Goal: Transaction & Acquisition: Book appointment/travel/reservation

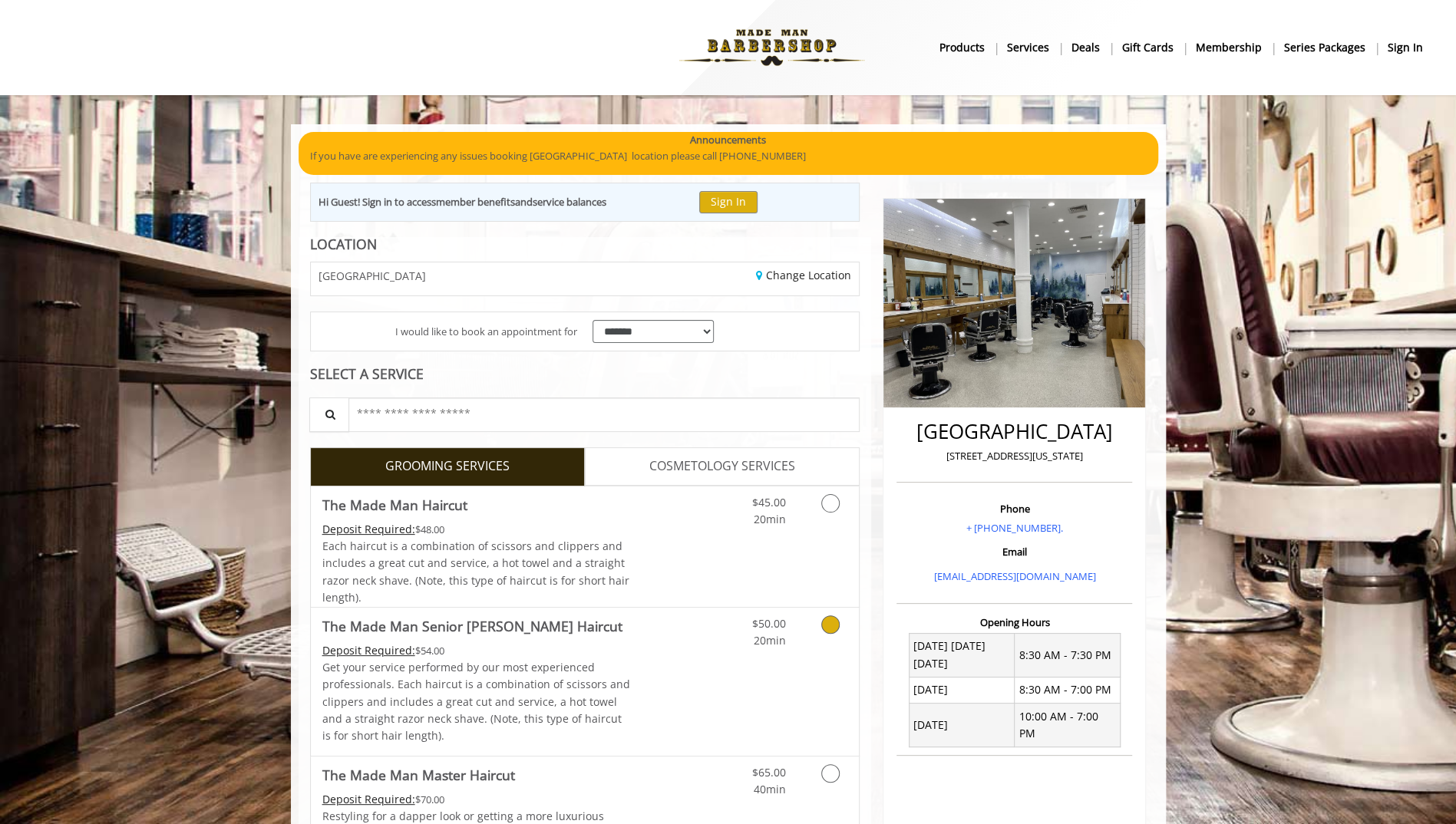
click at [828, 615] on icon "Grooming services" at bounding box center [831, 625] width 19 height 19
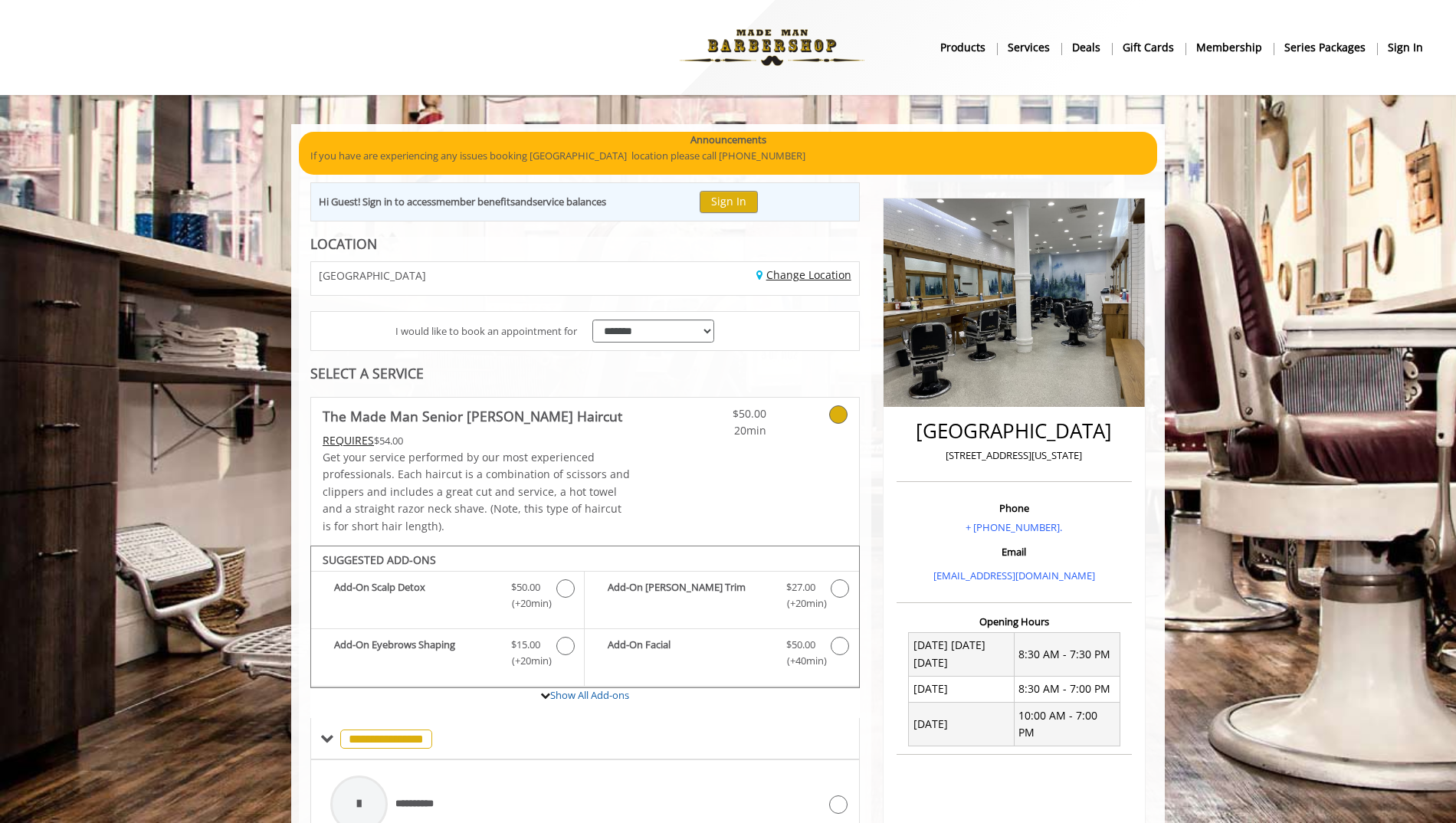
click at [808, 272] on link "Change Location" at bounding box center [804, 274] width 95 height 14
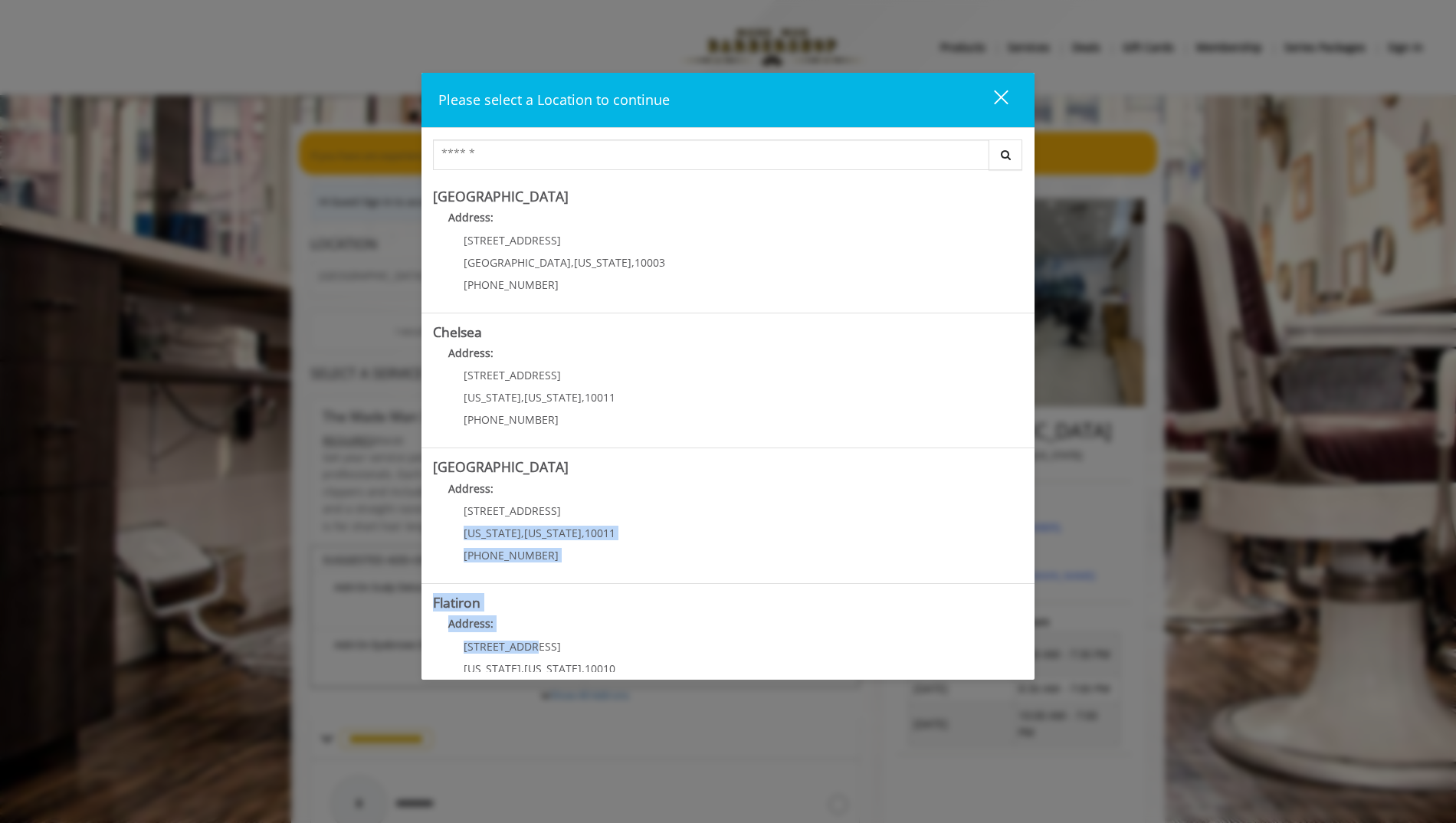
drag, startPoint x: 1024, startPoint y: 512, endPoint x: 1049, endPoint y: 651, distance: 141.2
click at [1049, 651] on div "Please select a Location to continue close Search Greenwich Village Address: 60…" at bounding box center [728, 411] width 1456 height 823
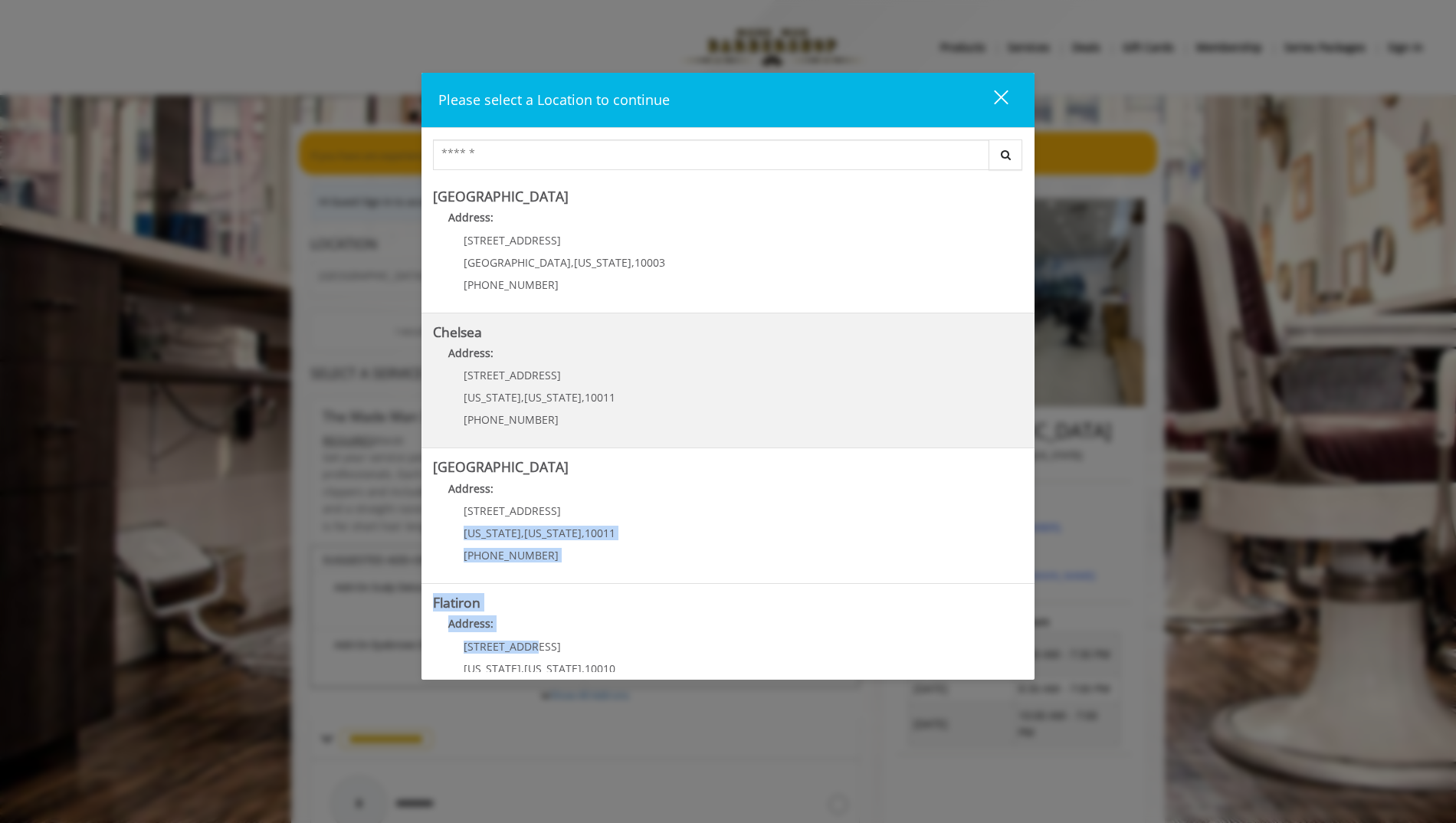
scroll to position [181, 0]
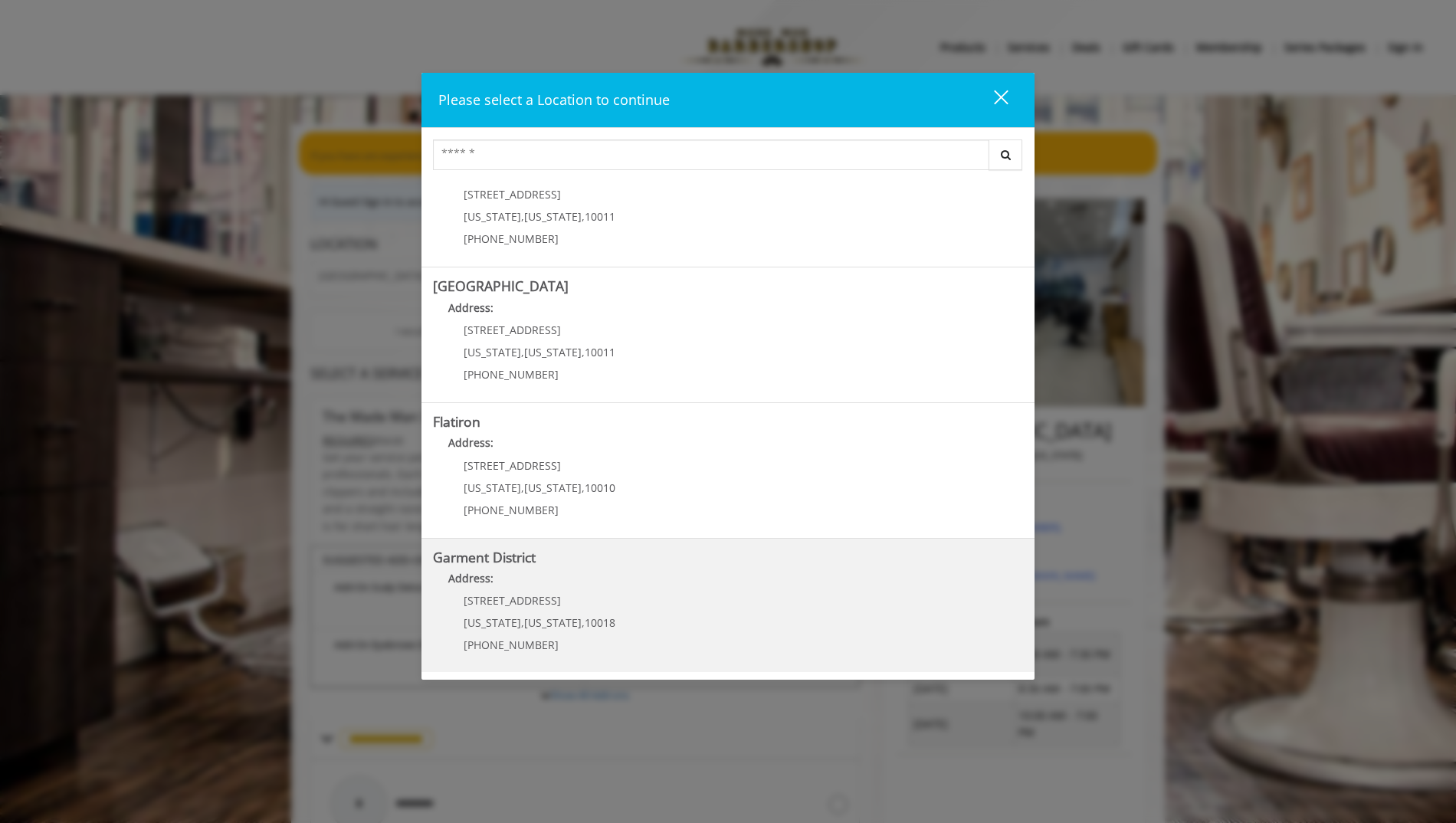
click at [581, 621] on span "," at bounding box center [583, 622] width 3 height 14
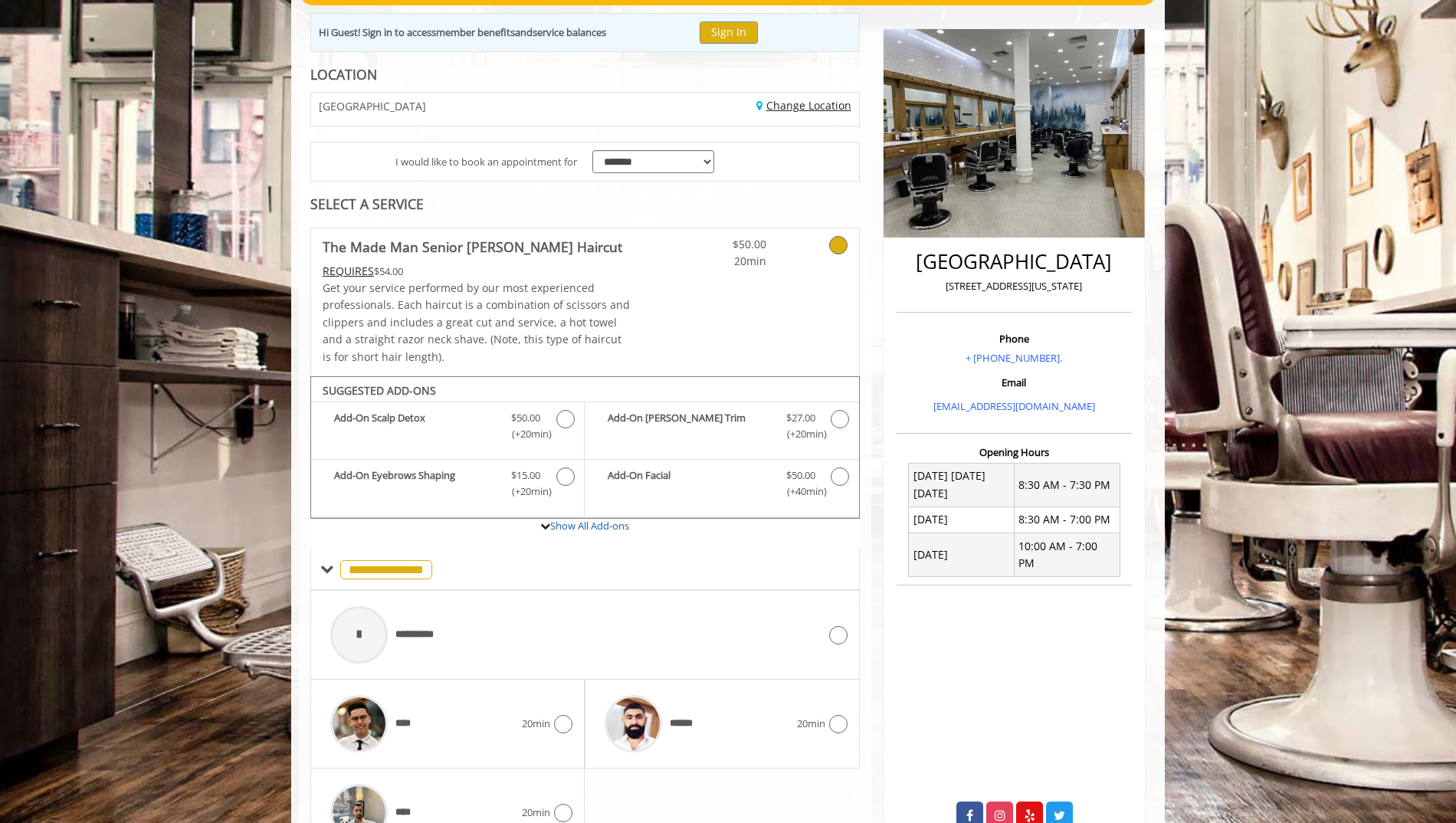
scroll to position [172, 0]
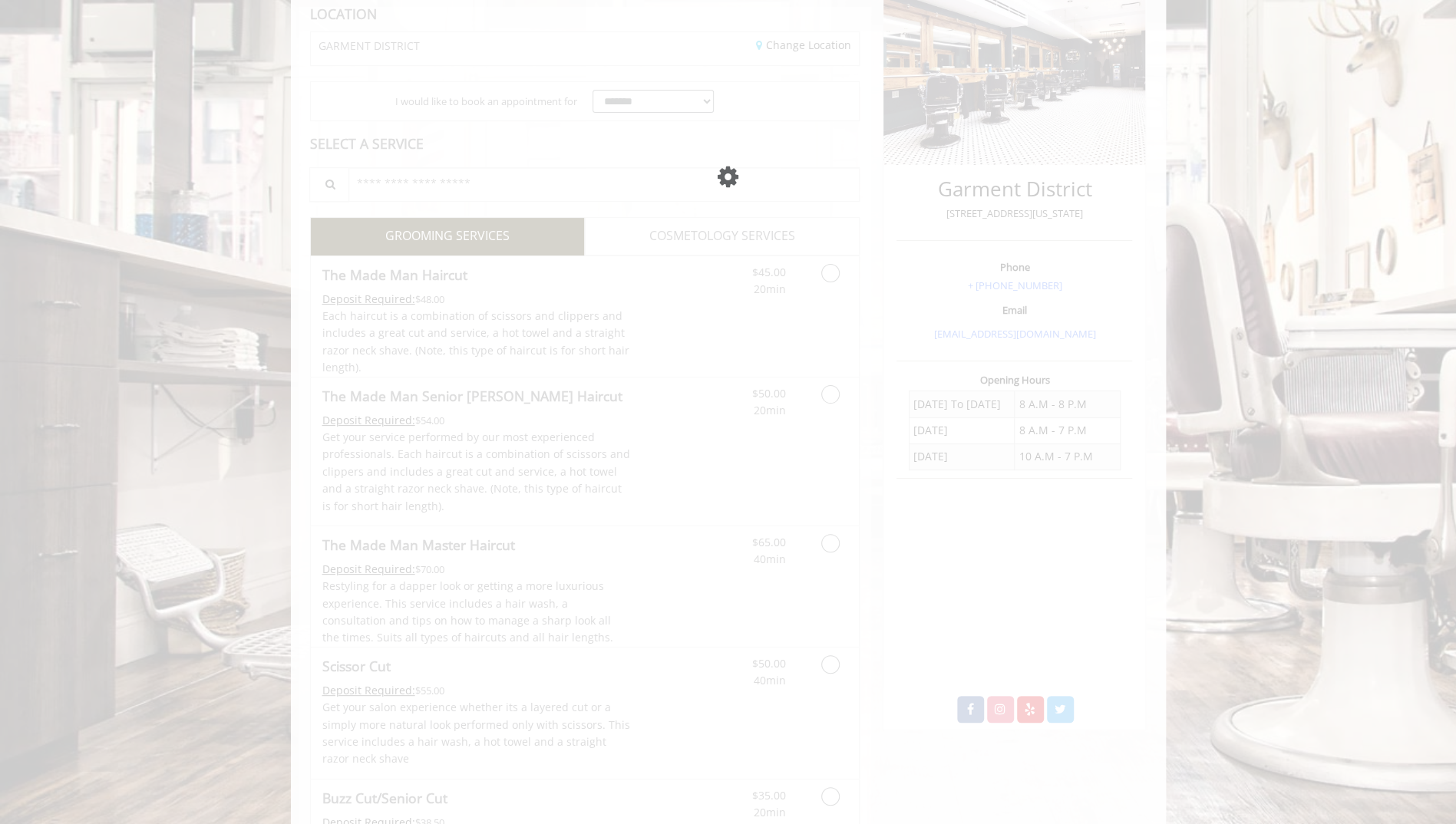
scroll to position [230, 0]
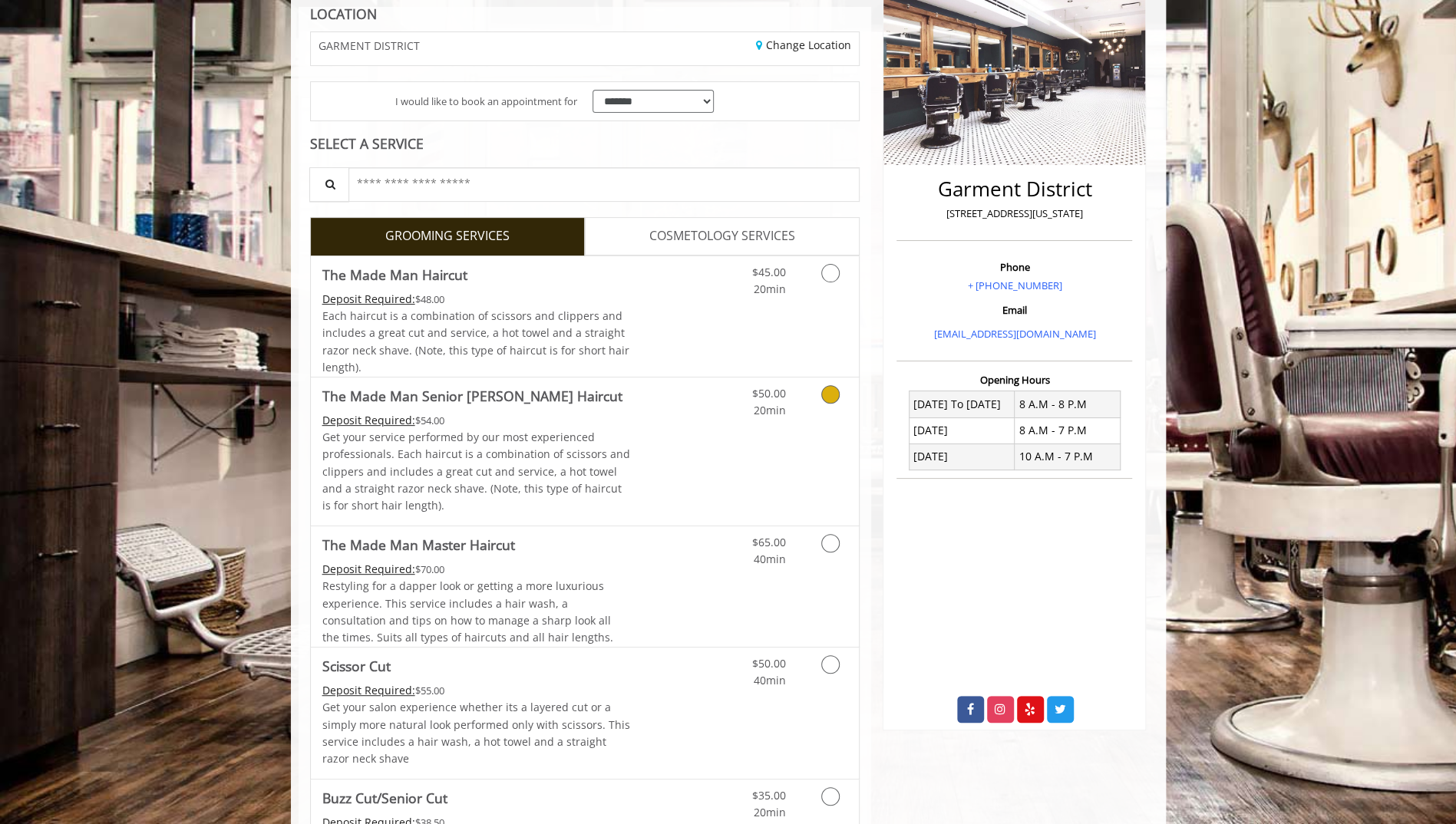
click at [818, 391] on link "Grooming services" at bounding box center [828, 399] width 39 height 43
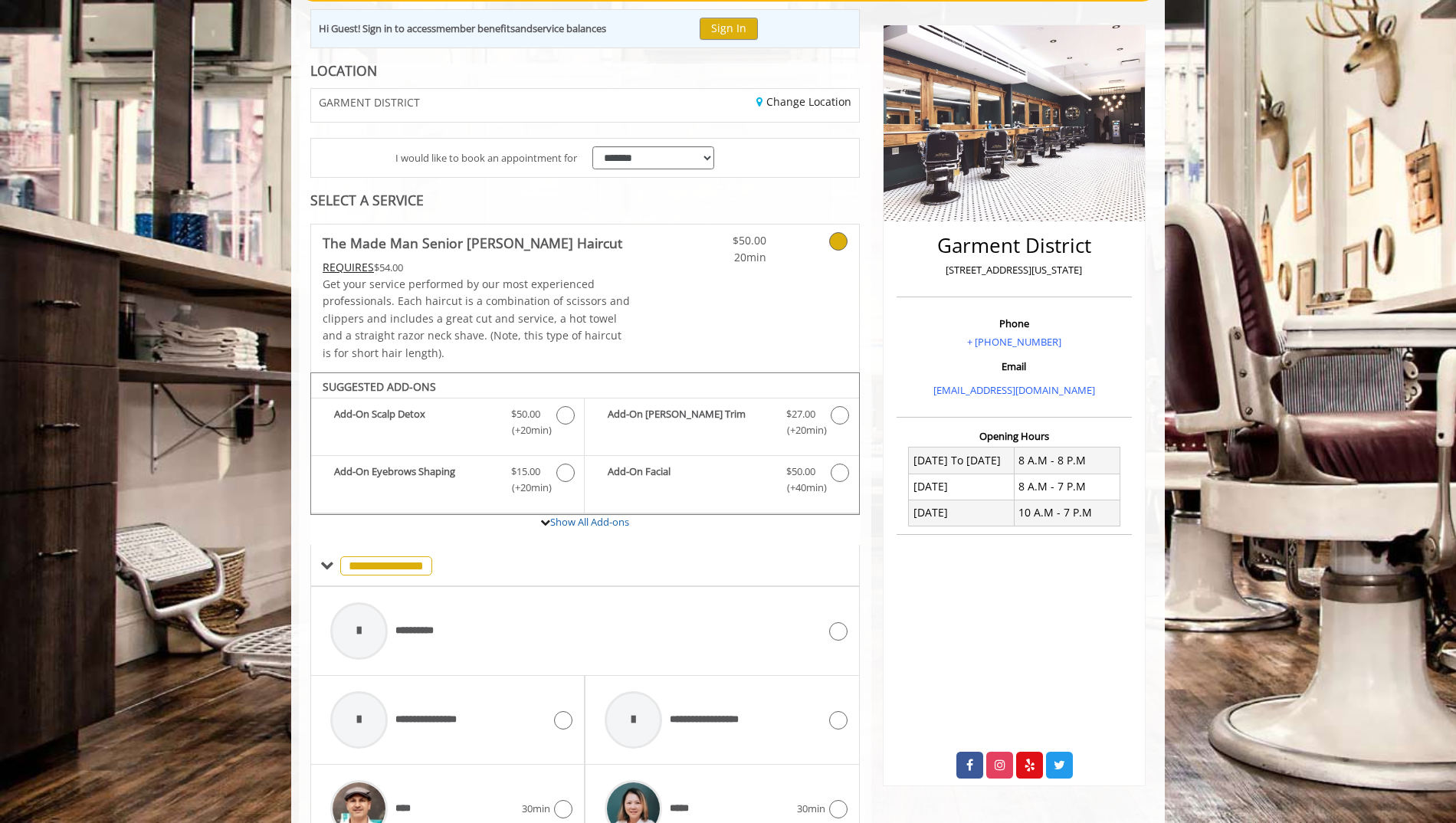
scroll to position [341, 0]
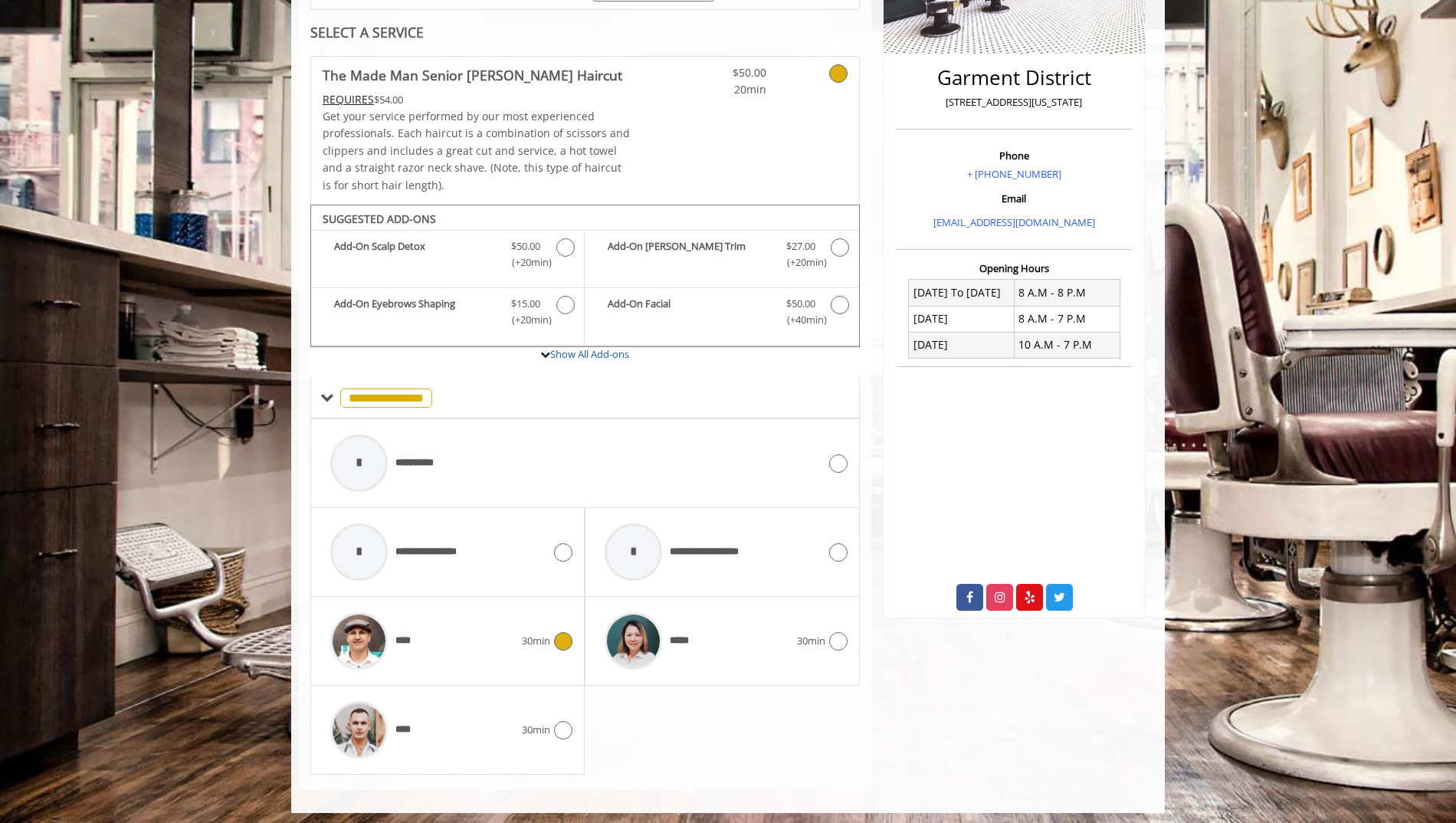
click at [526, 633] on span "30min" at bounding box center [535, 641] width 28 height 16
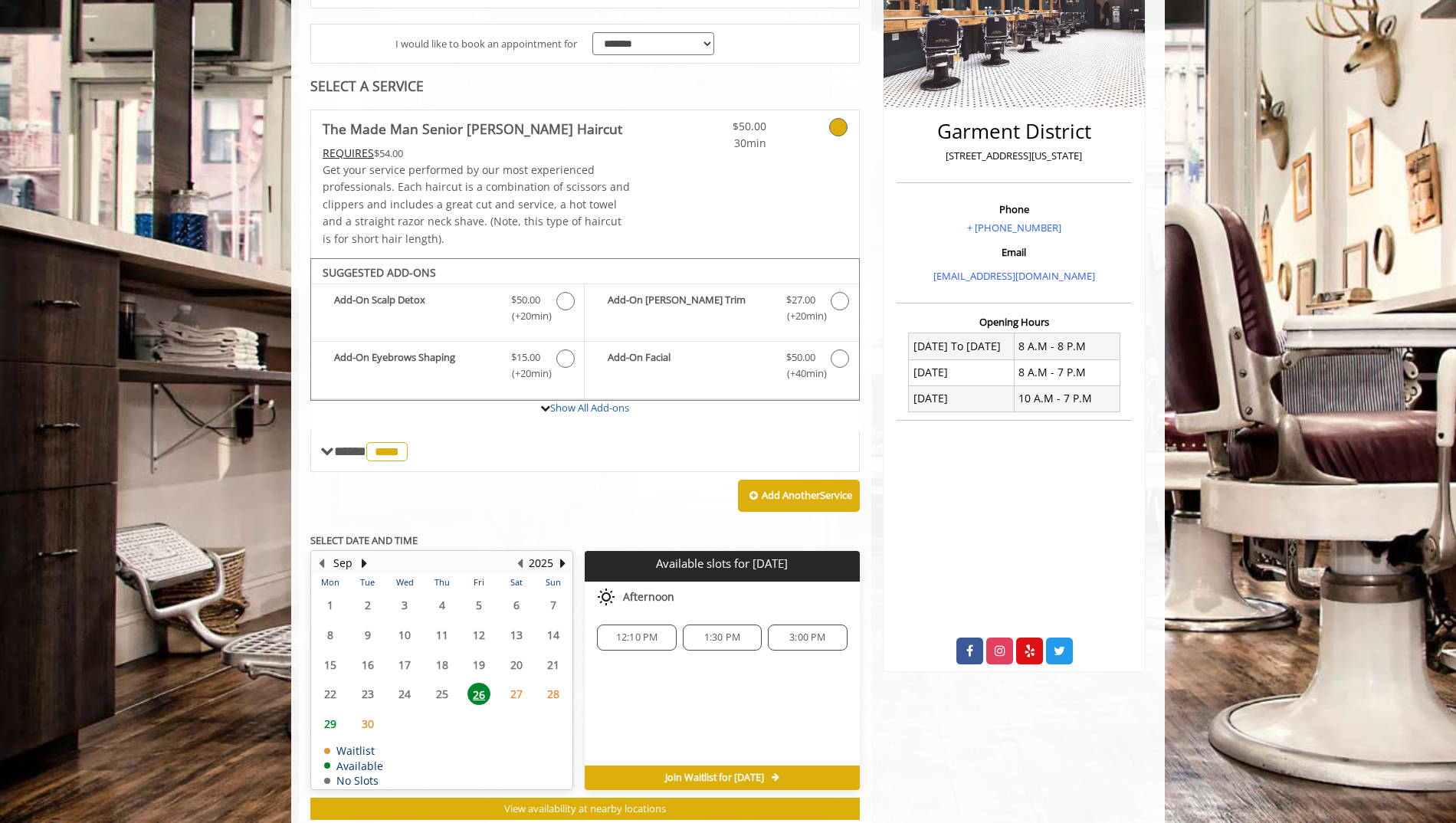
scroll to position [286, 0]
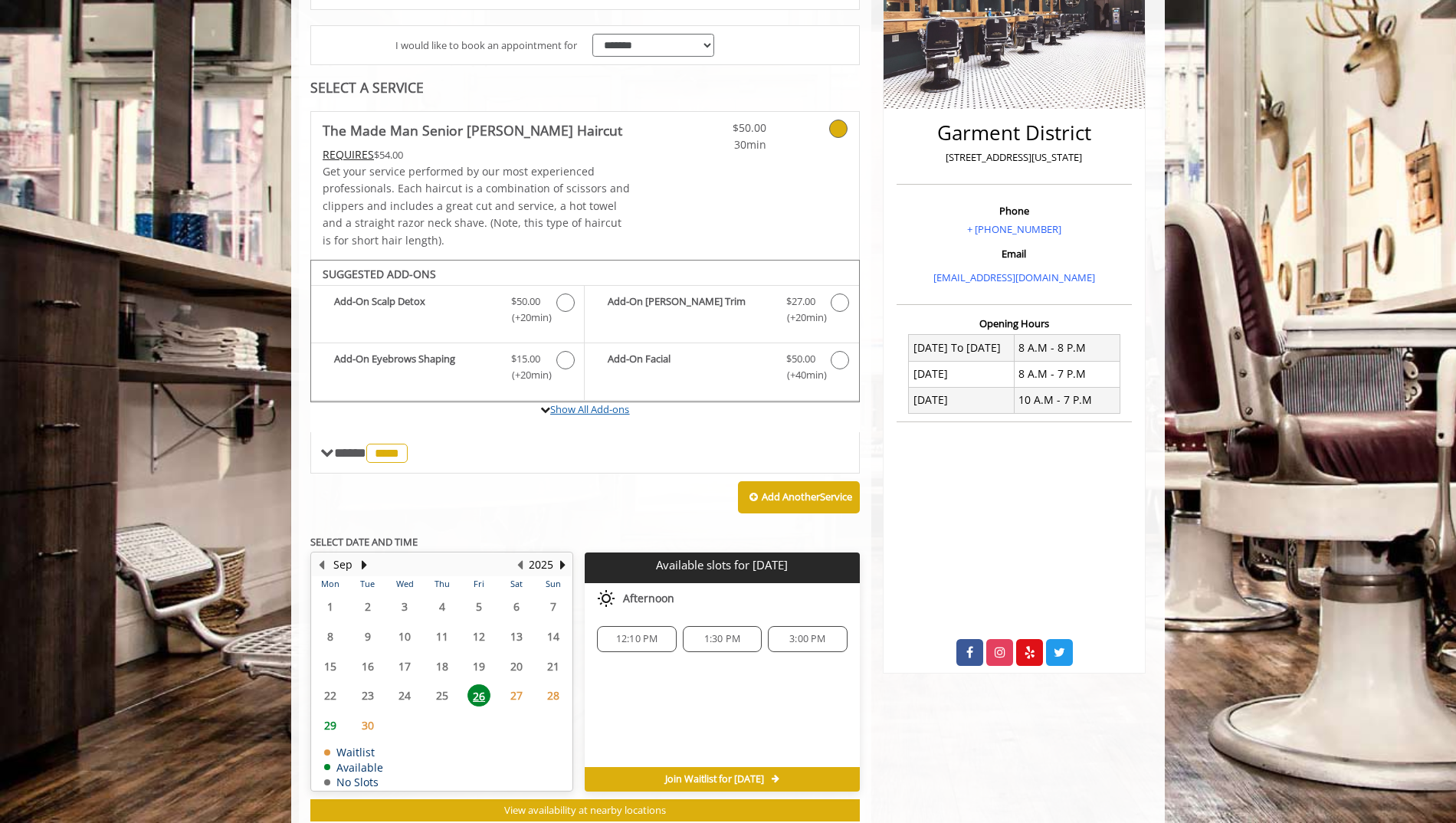
click at [604, 409] on link "Show All Add-ons" at bounding box center [590, 409] width 79 height 14
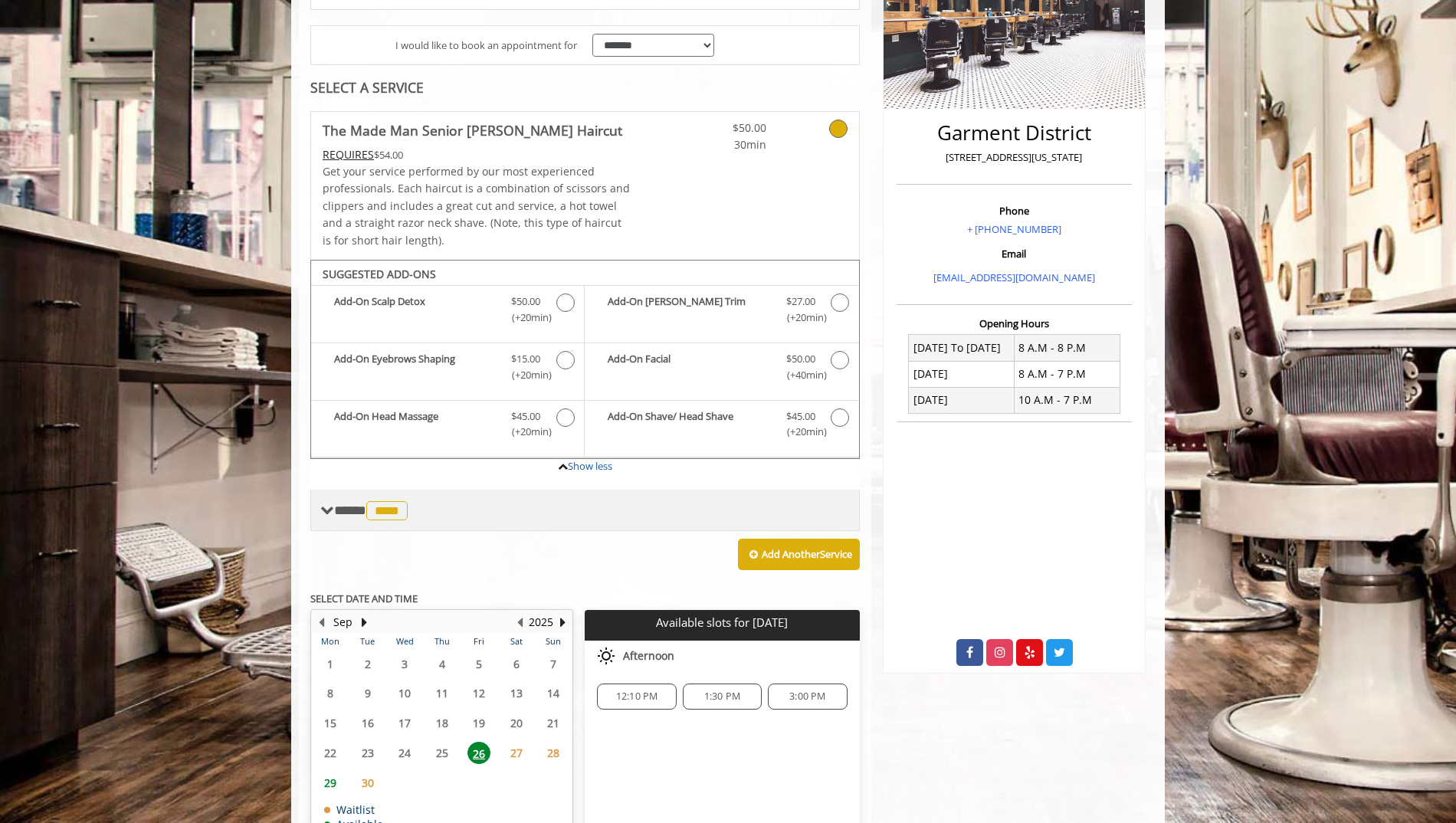
click at [514, 507] on div "**** **** ********" at bounding box center [585, 510] width 550 height 42
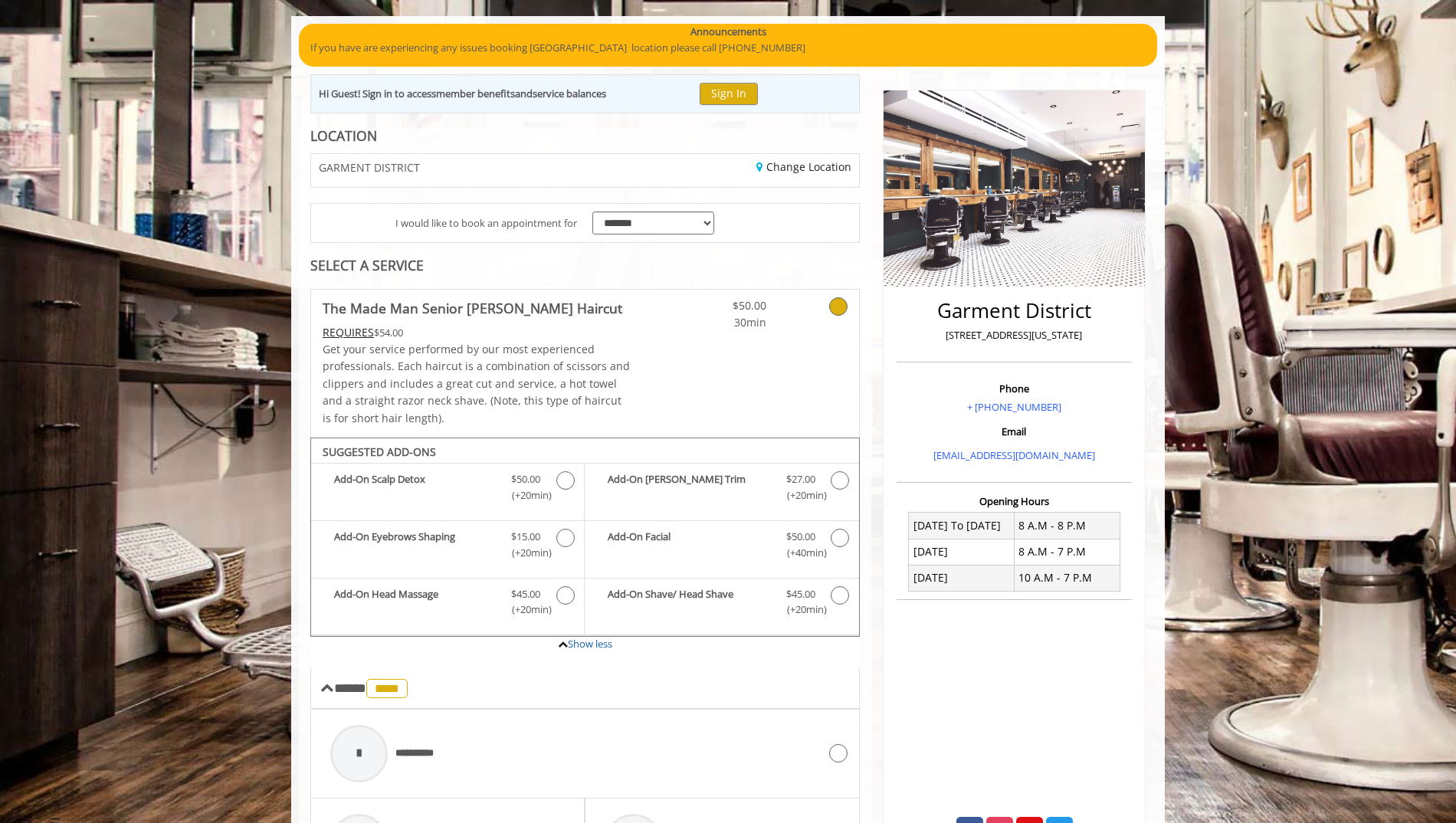
scroll to position [109, 0]
